Goal: Find specific page/section: Find specific page/section

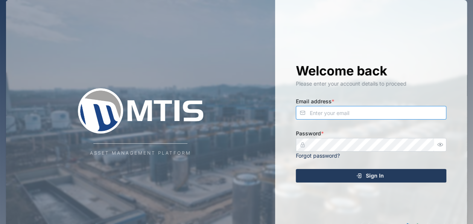
type input "[PERSON_NAME][EMAIL_ADDRESS][DOMAIN_NAME]"
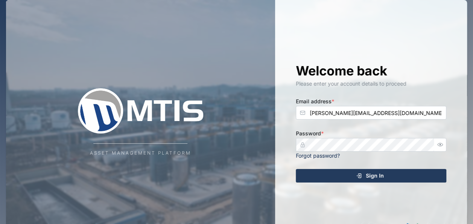
click at [361, 176] on icon "submit" at bounding box center [359, 175] width 3 height 4
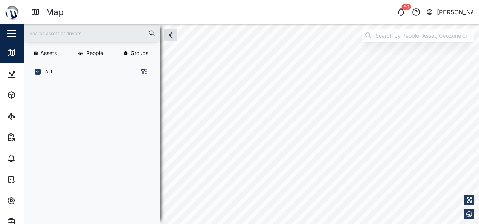
scroll to position [131, 117]
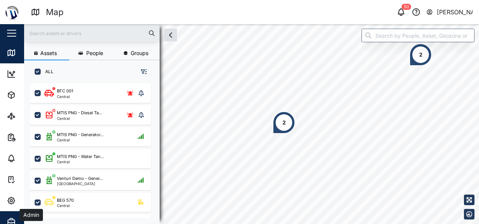
click at [7, 216] on span "Admin" at bounding box center [41, 221] width 69 height 21
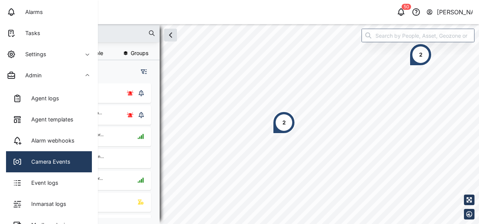
scroll to position [188, 0]
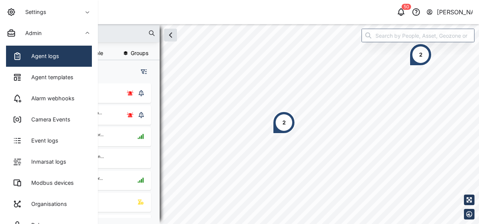
click at [50, 55] on div "Agent logs" at bounding box center [43, 56] width 34 height 8
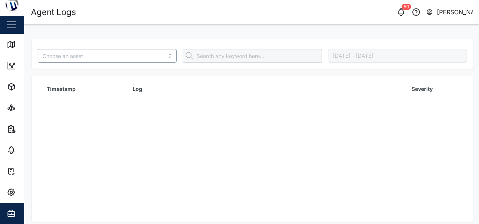
click at [115, 59] on input "search" at bounding box center [107, 56] width 139 height 14
click at [119, 55] on input "search" at bounding box center [107, 56] width 139 height 14
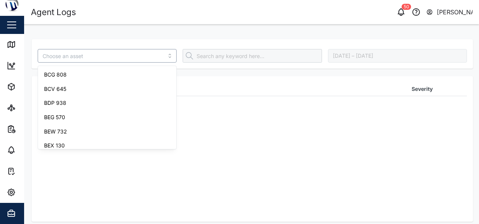
click at [119, 55] on input "search" at bounding box center [107, 56] width 139 height 14
paste input "BqqnIODGEAuuuHavfEydjKNXSN7_aYyO-RTJ1BiXI"
type input "BqqnIODGEAuuuHavfEydjKNXSN7_aYyO-RTJ1BiXI"
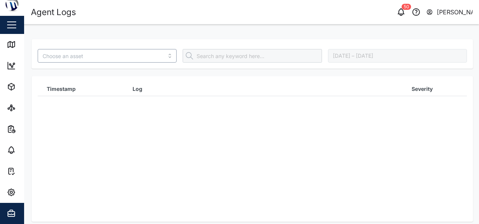
scroll to position [0, 0]
click at [81, 56] on input "search" at bounding box center [107, 56] width 139 height 14
paste input "BqqnIODGEAuuuHavfEydjKNXSN7_aYyO-RTJ1BiXI"
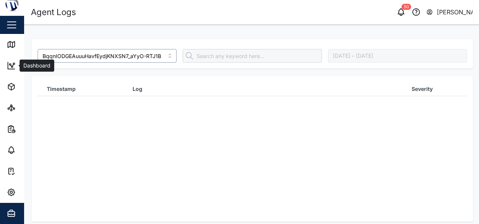
drag, startPoint x: 66, startPoint y: 57, endPoint x: 82, endPoint y: 52, distance: 16.4
click at [17, 57] on div "Agent Logs 50 [PERSON_NAME] Close Map Dashboard Assets ATS Camera Generator Per…" at bounding box center [239, 112] width 479 height 224
click at [88, 53] on input "BqqnIODGEAuuuHavfEydjKNXSN7_aYyO-RTJ1BiXI" at bounding box center [107, 56] width 139 height 14
drag, startPoint x: 72, startPoint y: 56, endPoint x: 236, endPoint y: 56, distance: 164.2
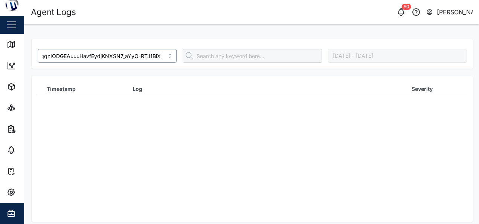
click at [236, 56] on div "BqqnIODGEAuuuHavfEydjKNXSN7_aYyO-RTJ1BiXI [DATE] – [DATE]" at bounding box center [252, 56] width 435 height 20
drag, startPoint x: 77, startPoint y: 53, endPoint x: 29, endPoint y: 53, distance: 47.4
click at [29, 53] on main "BqqnIODGE [DATE] – [DATE] Timestamp Log Severity" at bounding box center [251, 124] width 455 height 200
type input "BqqnIODGE"
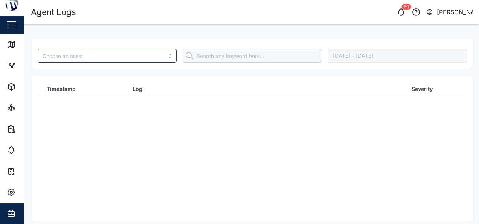
click at [225, 54] on div at bounding box center [252, 56] width 139 height 14
click at [224, 56] on div at bounding box center [252, 56] width 139 height 14
click at [130, 61] on input "search" at bounding box center [107, 56] width 139 height 14
click at [103, 186] on div "Timestamp Log Severity" at bounding box center [252, 143] width 429 height 122
click at [14, 217] on icon "button" at bounding box center [11, 213] width 9 height 9
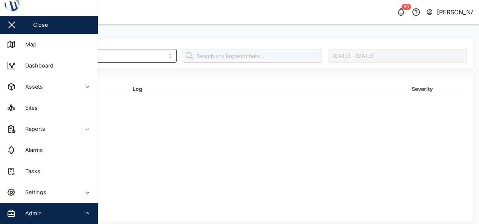
click at [51, 215] on div "Admin" at bounding box center [41, 213] width 69 height 9
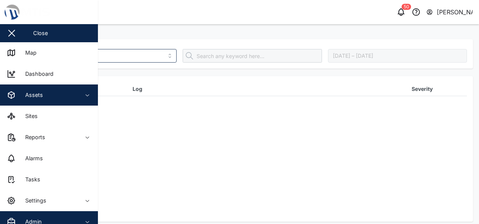
click at [75, 97] on div "Assets" at bounding box center [41, 94] width 69 height 9
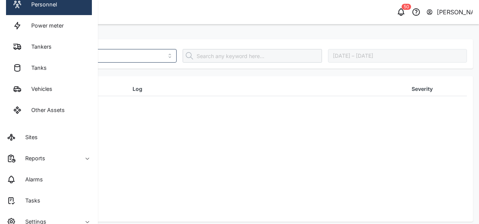
scroll to position [188, 0]
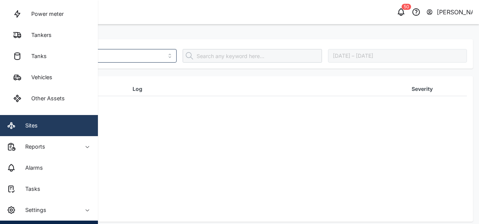
click at [56, 130] on link "Sites" at bounding box center [49, 125] width 98 height 21
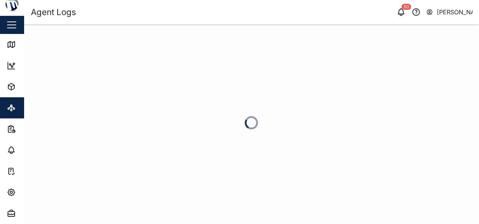
scroll to position [8, 0]
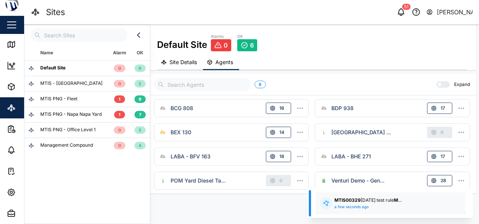
click at [65, 35] on input "text" at bounding box center [78, 35] width 97 height 14
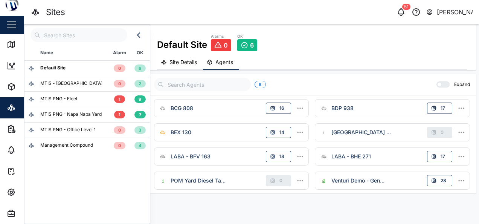
click at [57, 34] on input "text" at bounding box center [78, 35] width 97 height 14
paste input "BqqnIODGE"
type input "BqqnIODGE"
click at [70, 177] on div "Name Alarm OK Default Site 0 6 MTIS - [GEOGRAPHIC_DATA] 0 2 MTIS PNG - Fleet 1 …" at bounding box center [87, 124] width 126 height 200
click at [15, 215] on icon "button" at bounding box center [11, 213] width 9 height 9
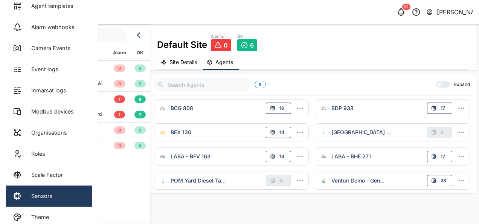
scroll to position [269, 0]
